Goal: Information Seeking & Learning: Learn about a topic

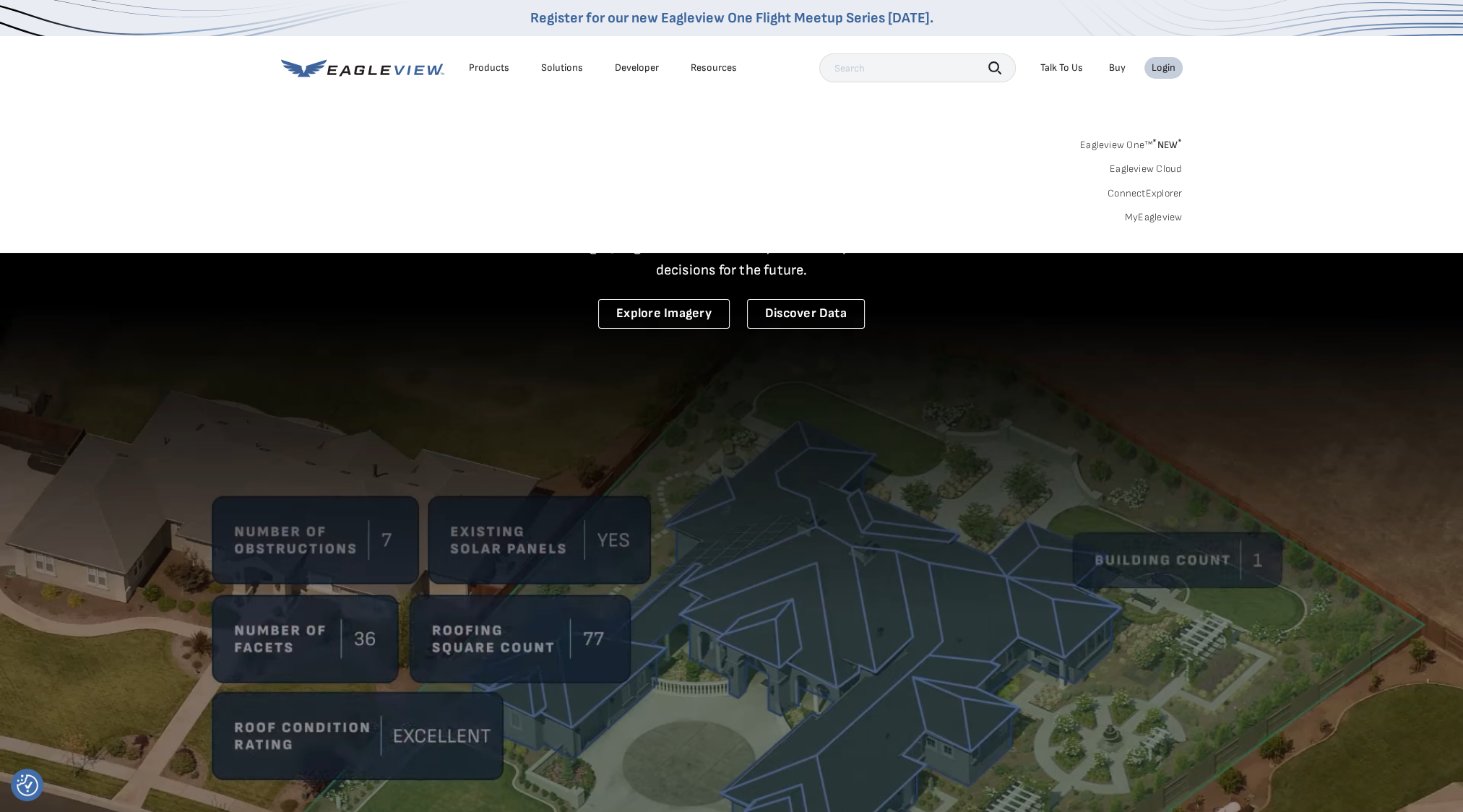
click at [1176, 63] on li "Login" at bounding box center [1163, 68] width 38 height 22
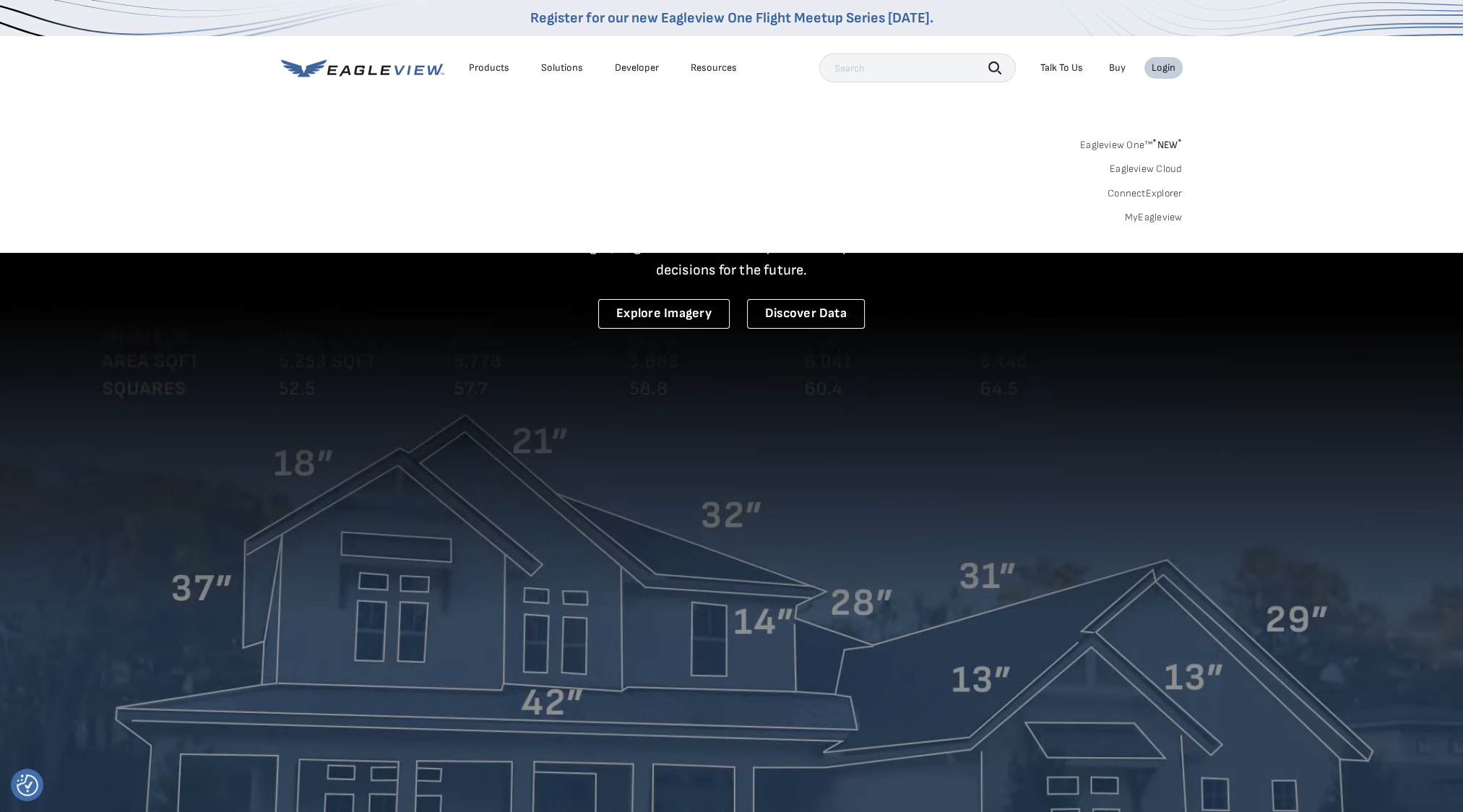
click at [1152, 218] on link "MyEagleview" at bounding box center [1153, 218] width 57 height 13
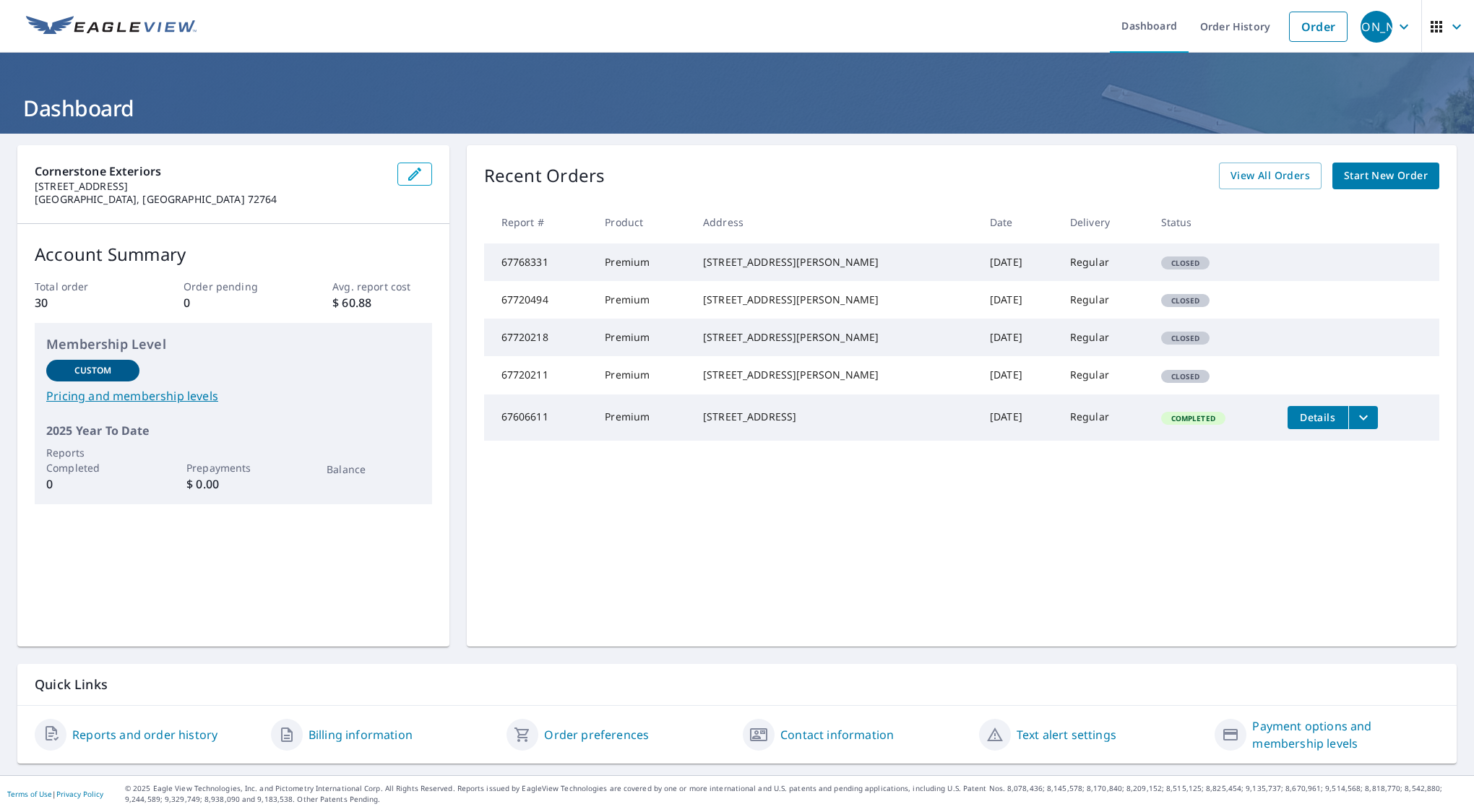
click at [160, 393] on link "Pricing and membership levels" at bounding box center [233, 396] width 374 height 18
click at [1301, 735] on link "Payment options and membership levels" at bounding box center [1347, 734] width 188 height 34
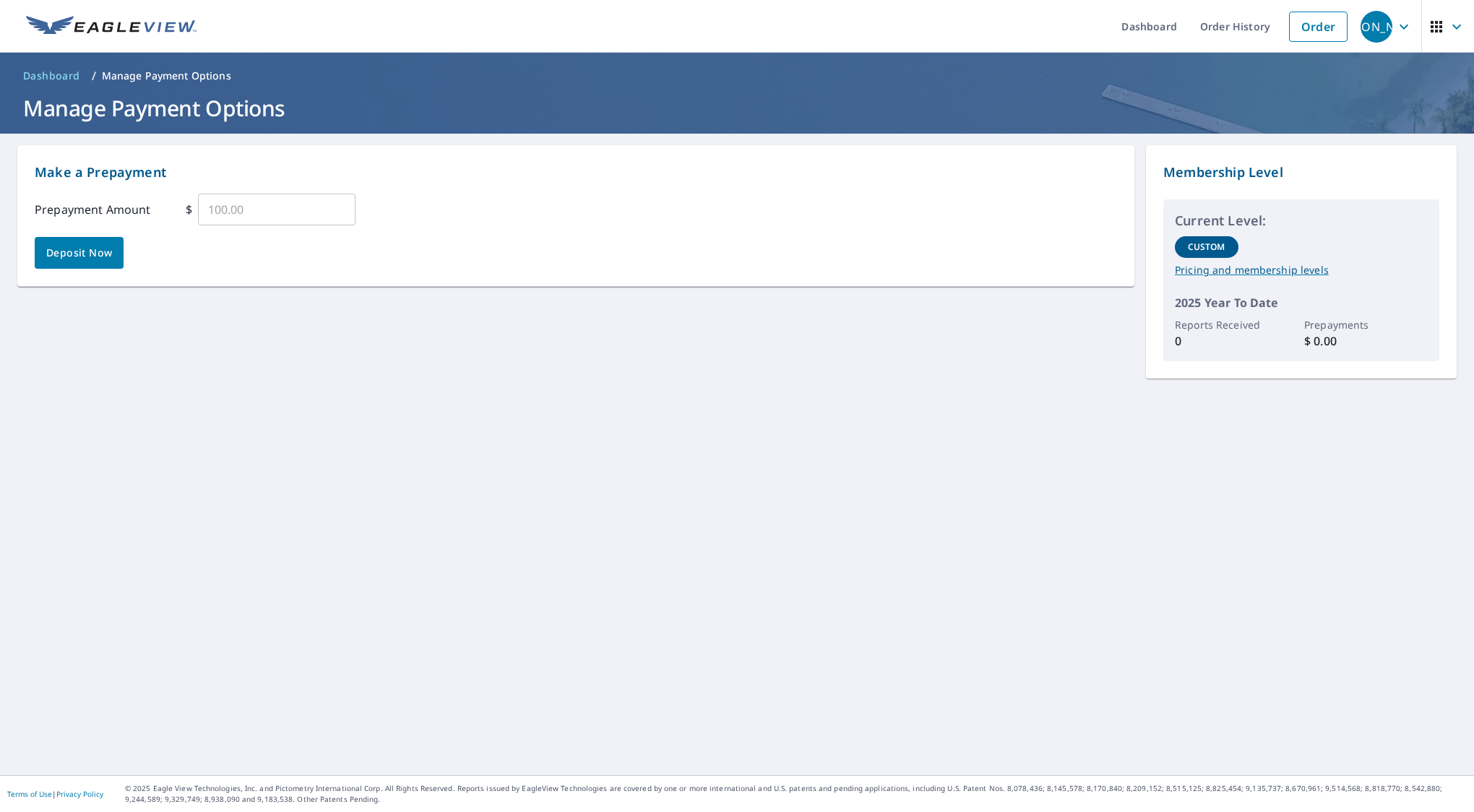
click at [1298, 269] on p "Pricing and membership levels" at bounding box center [1301, 270] width 253 height 13
click at [1264, 269] on p "Pricing and membership levels" at bounding box center [1301, 270] width 253 height 13
click at [52, 75] on span "Dashboard" at bounding box center [51, 76] width 58 height 14
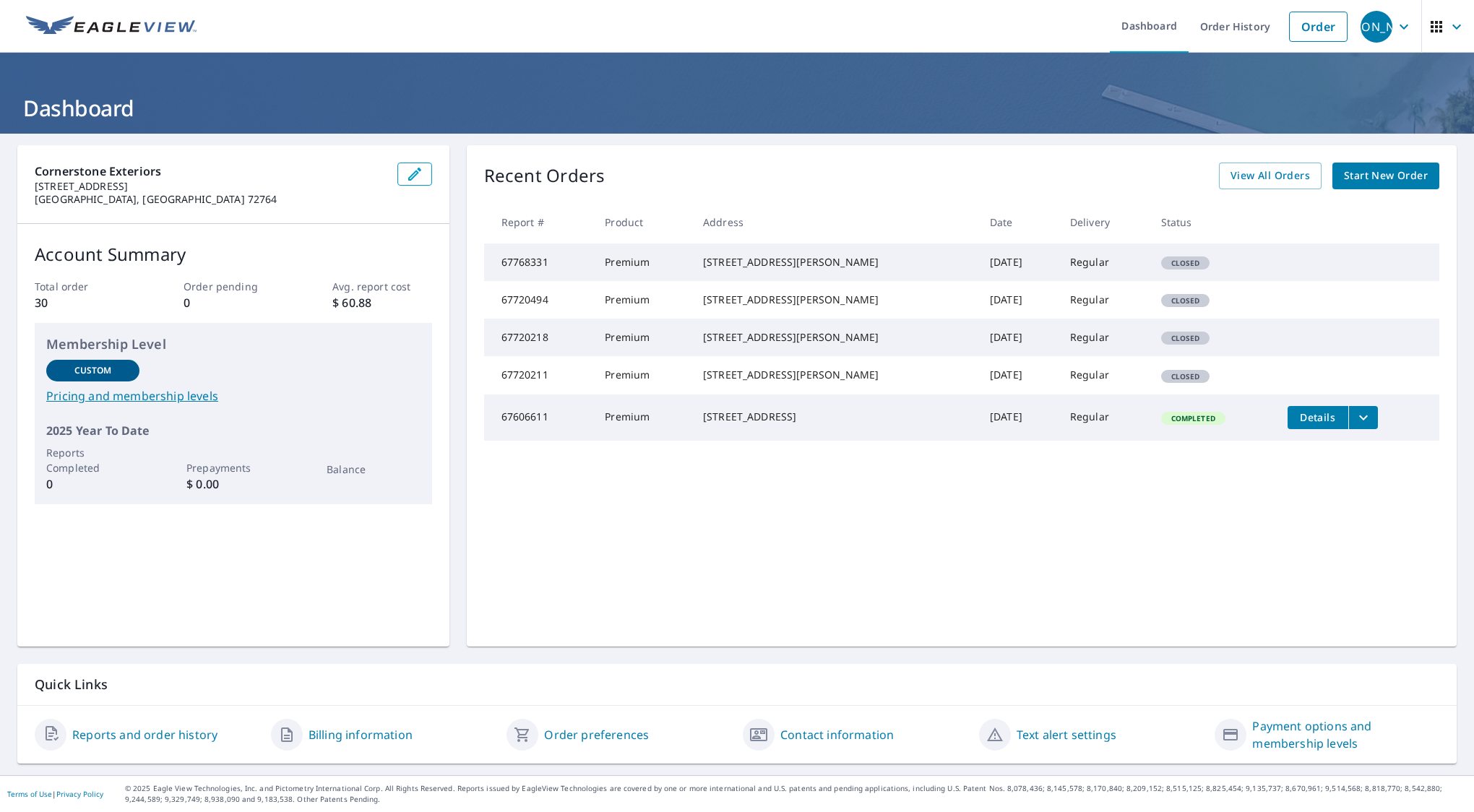
click at [206, 399] on link "Pricing and membership levels" at bounding box center [233, 396] width 374 height 18
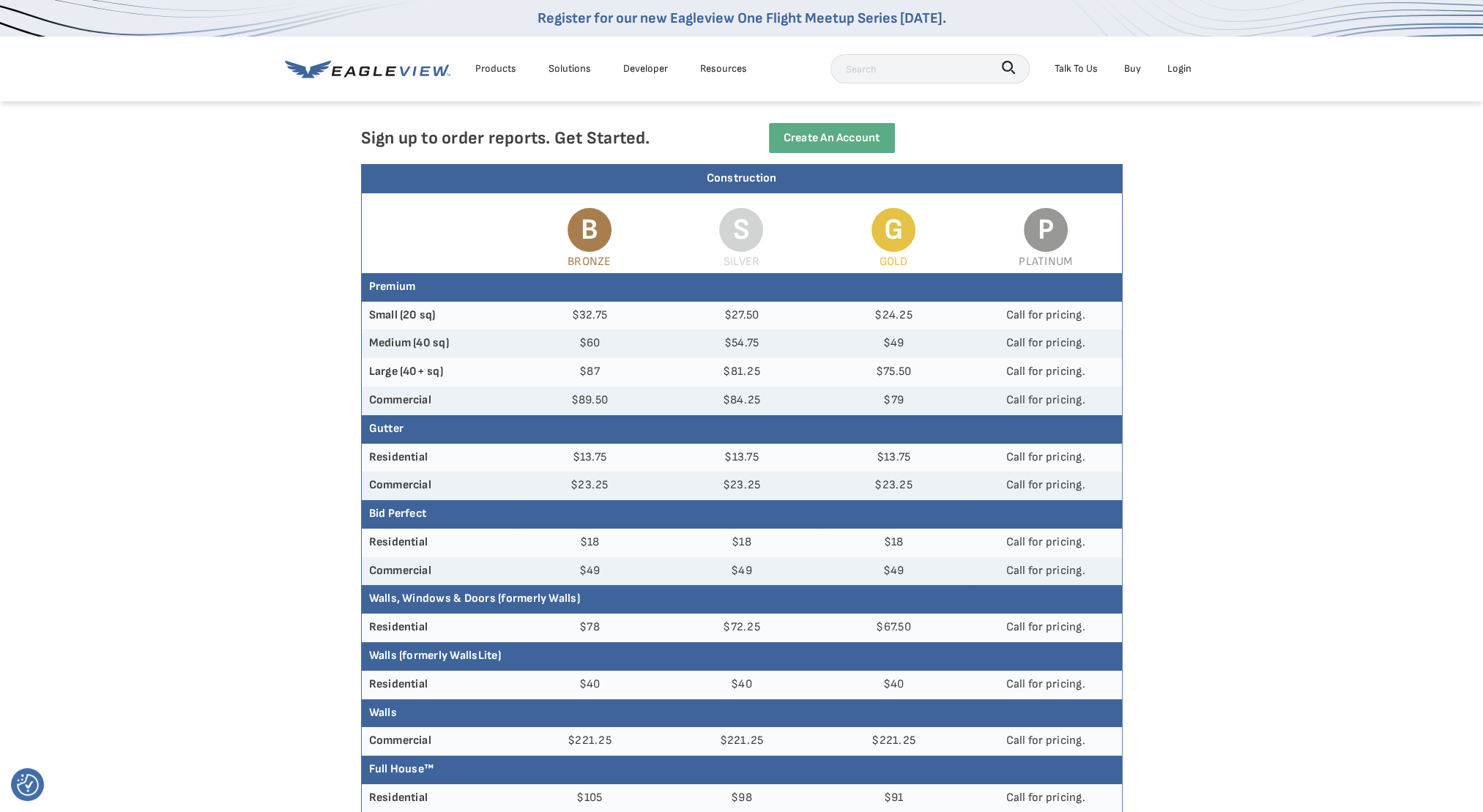
scroll to position [73, 0]
